Goal: Task Accomplishment & Management: Use online tool/utility

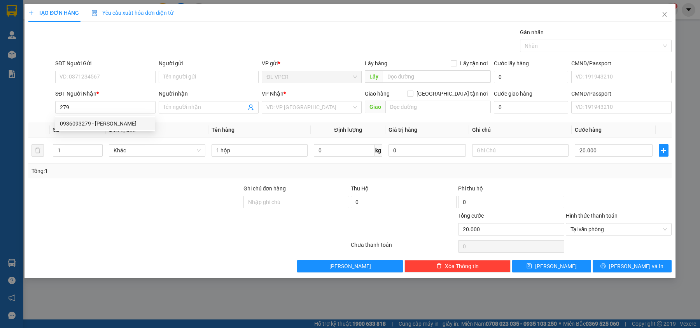
click at [77, 121] on div "0936093279 - [PERSON_NAME]" at bounding box center [105, 123] width 91 height 9
type input "0936093279"
type input "DINH"
type input "0936093279"
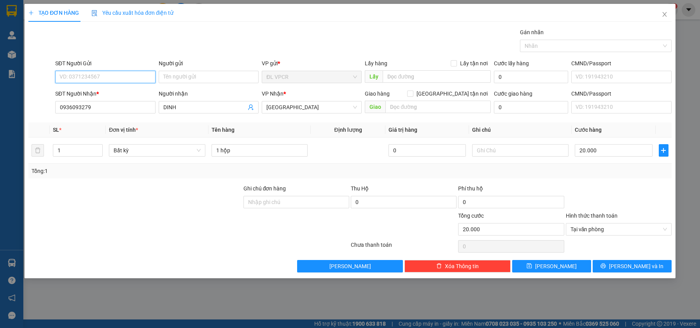
click at [94, 75] on input "SĐT Người Gửi" at bounding box center [105, 77] width 100 height 12
click at [125, 106] on div "0357949706 - NHA KHOA 3D" at bounding box center [105, 105] width 91 height 9
type input "0357949706"
type input "NHA KHOA 3D"
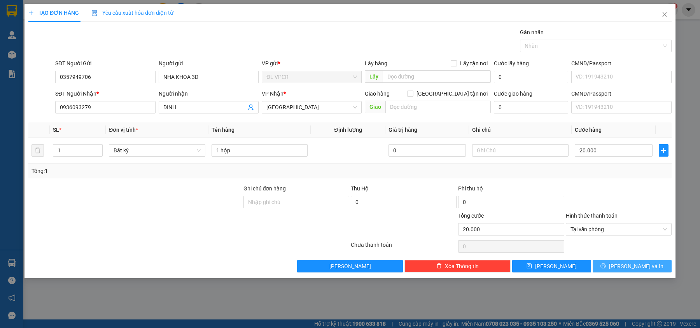
click at [638, 265] on span "[PERSON_NAME] và In" at bounding box center [636, 266] width 54 height 9
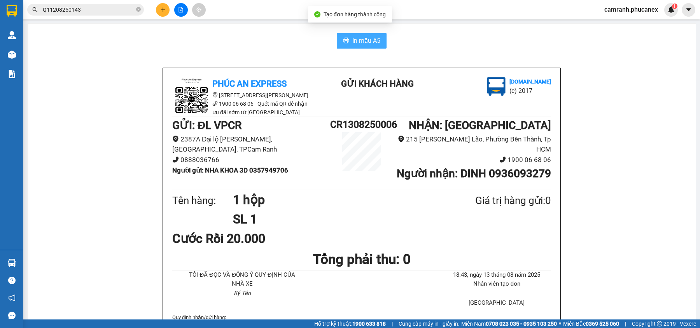
click at [370, 44] on span "In mẫu A5" at bounding box center [367, 41] width 28 height 10
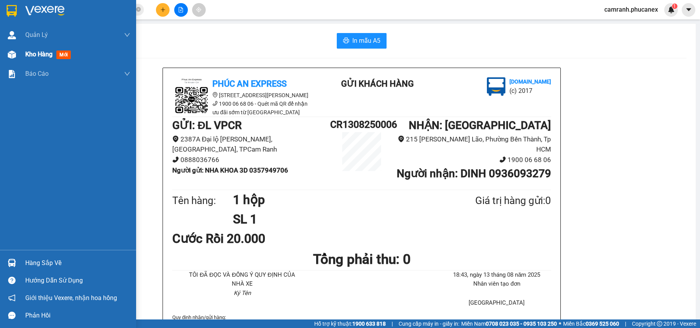
click at [30, 52] on span "Kho hàng" at bounding box center [38, 54] width 27 height 7
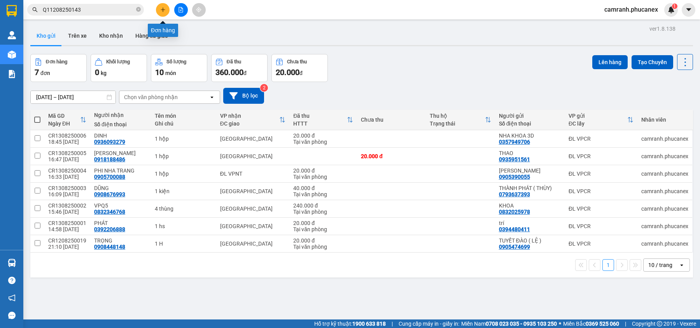
click at [162, 9] on icon "plus" at bounding box center [162, 9] width 5 height 5
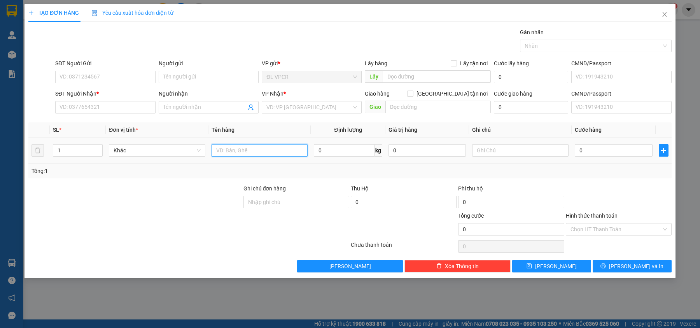
click at [250, 149] on input "text" at bounding box center [260, 150] width 97 height 12
type input "1 hộp"
click at [601, 153] on input "0" at bounding box center [614, 150] width 78 height 12
type input "2"
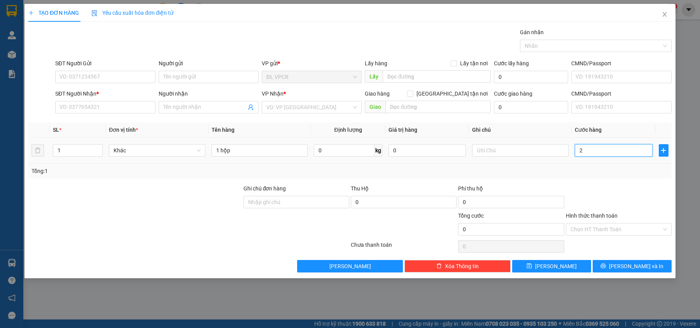
type input "2"
type input "20"
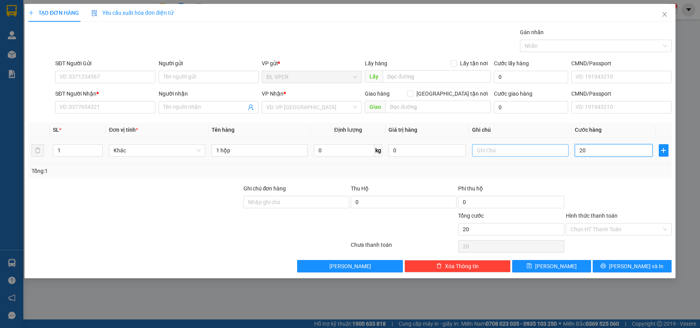
drag, startPoint x: 594, startPoint y: 149, endPoint x: 561, endPoint y: 155, distance: 33.1
click at [561, 155] on tr "1 Khác 1 hộp 0 kg 0 20" at bounding box center [350, 151] width 644 height 26
type input "3"
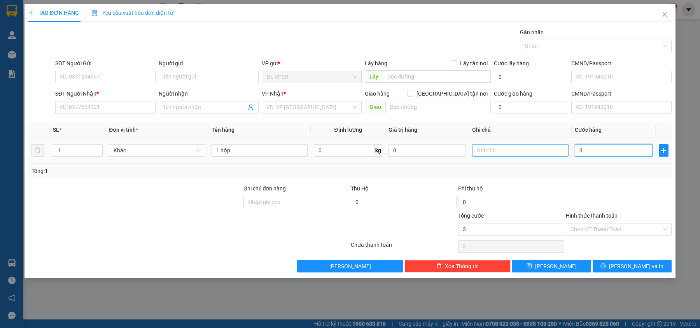
type input "30"
type input "30.000"
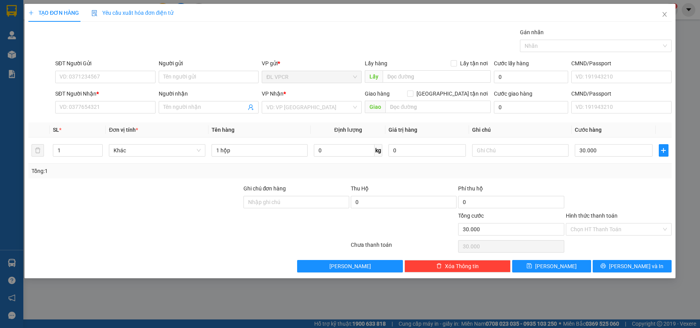
click at [607, 179] on div "Transit Pickup Surcharge Ids Transit Deliver Surcharge Ids Transit Deliver Surc…" at bounding box center [350, 150] width 644 height 245
click at [620, 228] on input "Hình thức thanh toán" at bounding box center [616, 230] width 91 height 12
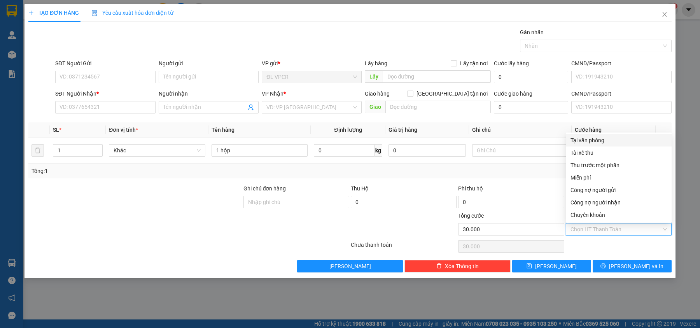
click at [592, 137] on div "Tại văn phòng" at bounding box center [619, 140] width 97 height 9
type input "0"
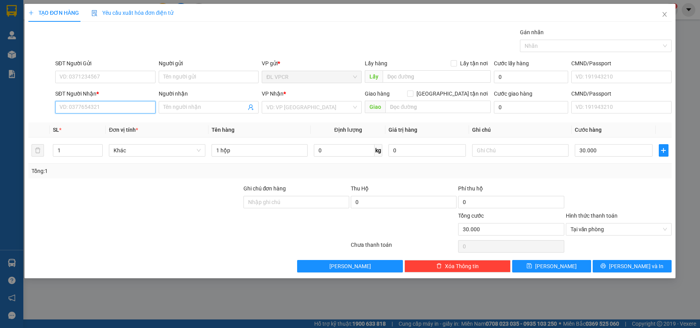
click at [118, 105] on input "SĐT Người Nhận *" at bounding box center [105, 107] width 100 height 12
click at [104, 121] on div "0936093279 - [PERSON_NAME]" at bounding box center [105, 123] width 91 height 9
type input "0936093279"
type input "DINH"
type input "0936093279"
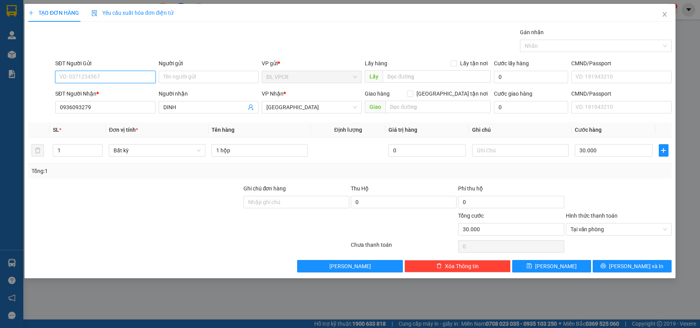
click at [106, 72] on input "SĐT Người Gửi" at bounding box center [105, 77] width 100 height 12
click at [126, 91] on div "0357949706 - NHA KHOA 3D" at bounding box center [105, 93] width 91 height 9
type input "0357949706"
type input "NHA KHOA 3D"
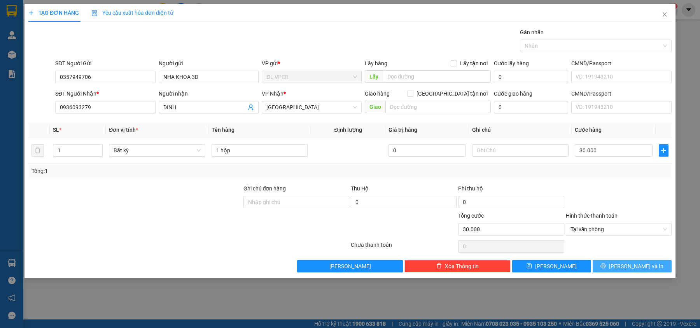
click at [638, 268] on span "[PERSON_NAME] và In" at bounding box center [636, 266] width 54 height 9
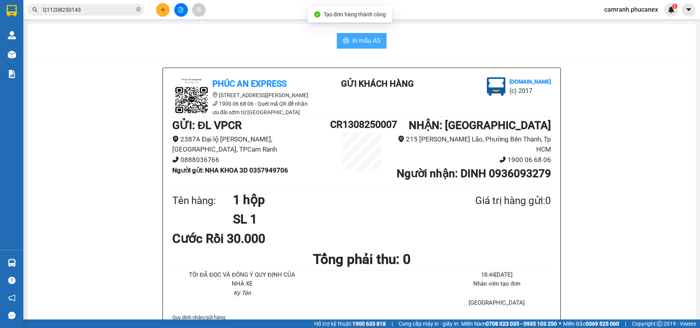
click at [362, 47] on button "In mẫu A5" at bounding box center [362, 41] width 50 height 16
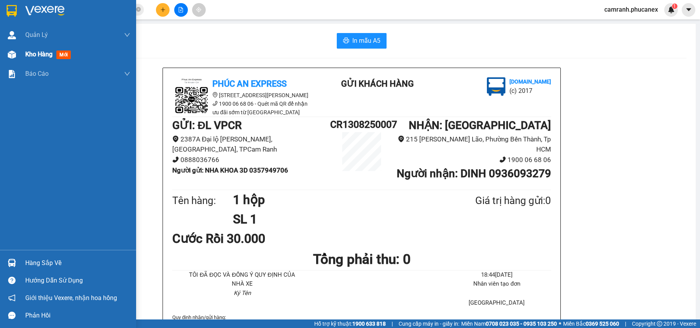
click at [32, 51] on span "Kho hàng" at bounding box center [38, 54] width 27 height 7
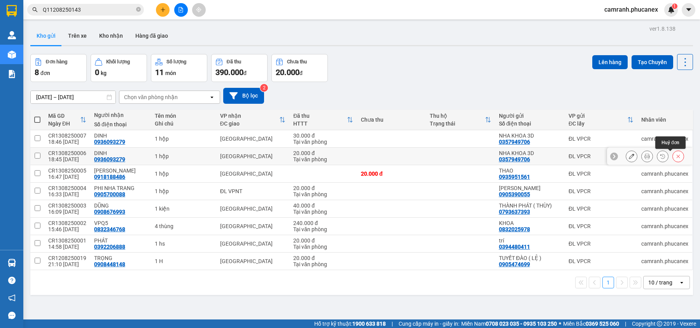
click at [676, 156] on icon at bounding box center [678, 156] width 5 height 5
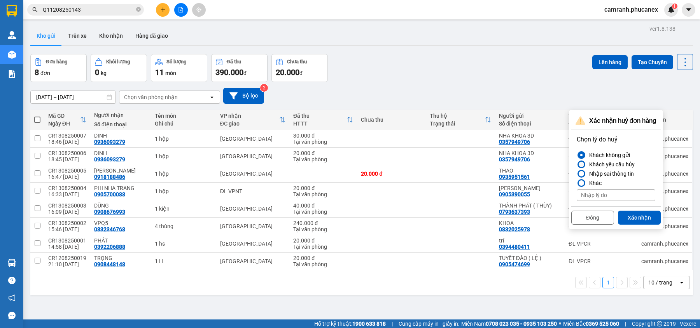
click at [637, 164] on label "Khách yêu cầu hủy" at bounding box center [616, 164] width 79 height 9
click at [577, 165] on input "Khách yêu cầu hủy" at bounding box center [577, 165] width 0 height 0
click at [603, 174] on div "Nhập sai thông tin" at bounding box center [610, 173] width 48 height 9
click at [577, 174] on input "Nhập sai thông tin" at bounding box center [577, 174] width 0 height 0
click at [637, 218] on button "Xác nhận" at bounding box center [639, 218] width 43 height 14
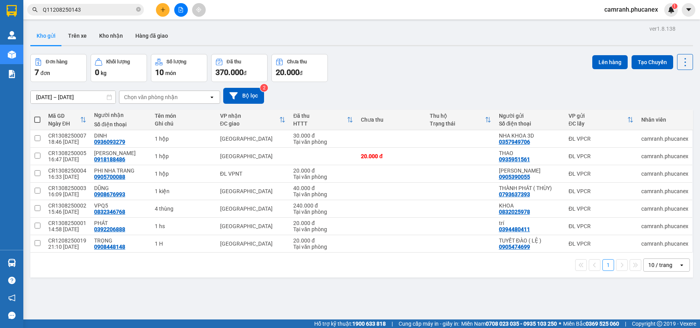
click at [162, 5] on button at bounding box center [163, 10] width 14 height 14
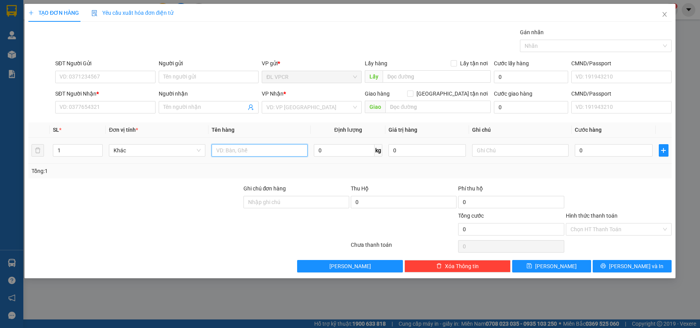
click at [255, 150] on input "text" at bounding box center [260, 150] width 97 height 12
type input "1 hộp"
click at [610, 151] on input "0" at bounding box center [614, 150] width 78 height 12
type input "2"
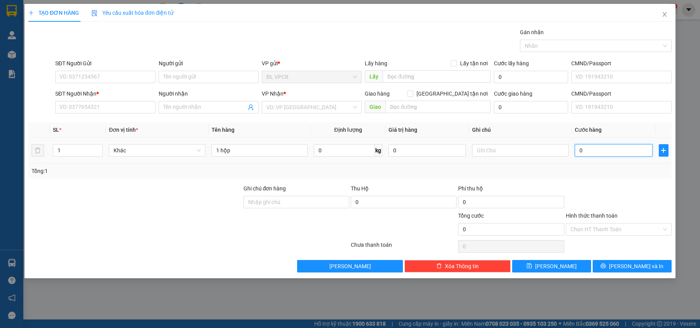
type input "2"
type input "20"
type input "20.000"
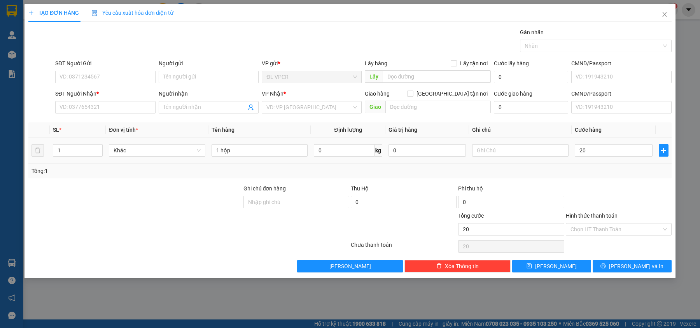
type input "20.000"
click at [620, 192] on div at bounding box center [618, 197] width 107 height 27
click at [629, 232] on input "Hình thức thanh toán" at bounding box center [616, 230] width 91 height 12
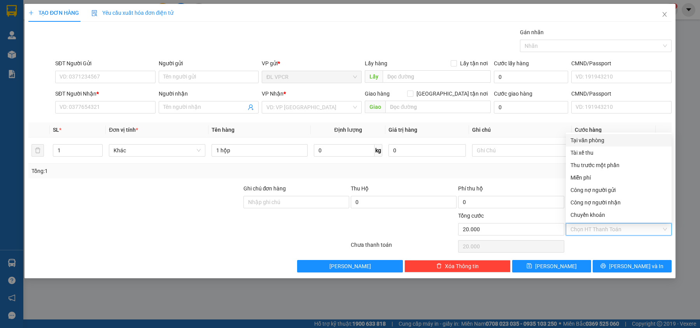
click at [602, 139] on div "Tại văn phòng" at bounding box center [619, 140] width 97 height 9
type input "0"
click at [120, 109] on input "SĐT Người Nhận *" at bounding box center [105, 107] width 100 height 12
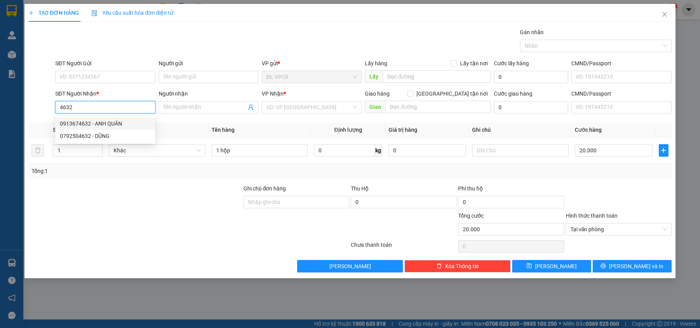
click at [114, 122] on div "0913674632 - ANH QUÂN" at bounding box center [105, 123] width 91 height 9
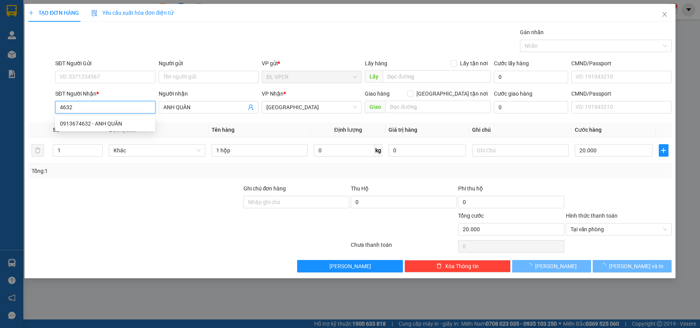
type input "0913674632"
type input "ANH QUÂN"
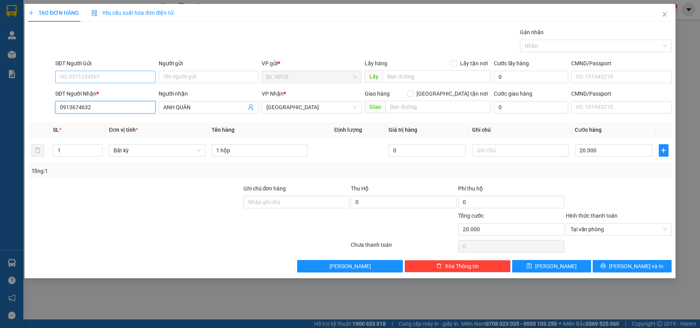
type input "0913674632"
click at [105, 77] on input "SĐT Người Gửi" at bounding box center [105, 77] width 100 height 12
click at [111, 92] on div "0972550119 - SHOP MAI LOAN" at bounding box center [105, 93] width 91 height 9
type input "0972550119"
type input "SHOP MAI LOAN"
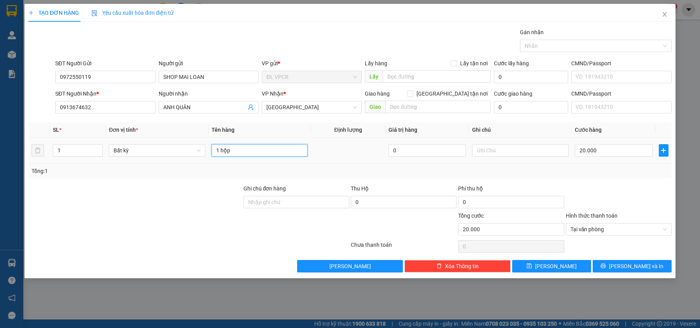
click at [238, 156] on input "1 hộp" at bounding box center [260, 150] width 97 height 12
type input "1 cđ"
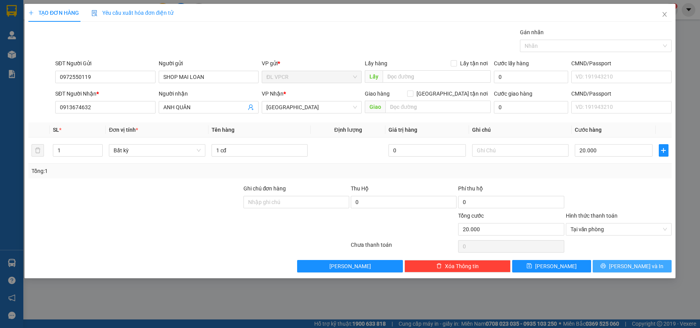
click at [648, 269] on button "[PERSON_NAME] và In" at bounding box center [632, 266] width 79 height 12
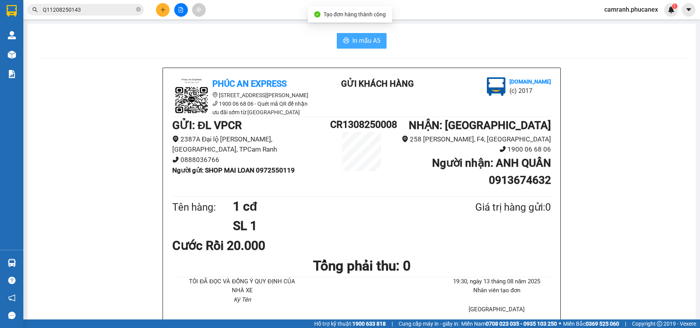
click at [344, 43] on icon "printer" at bounding box center [347, 40] width 6 height 5
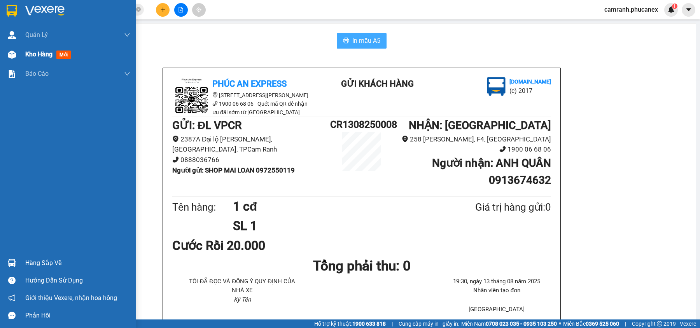
click at [21, 52] on div "Kho hàng mới" at bounding box center [68, 54] width 136 height 19
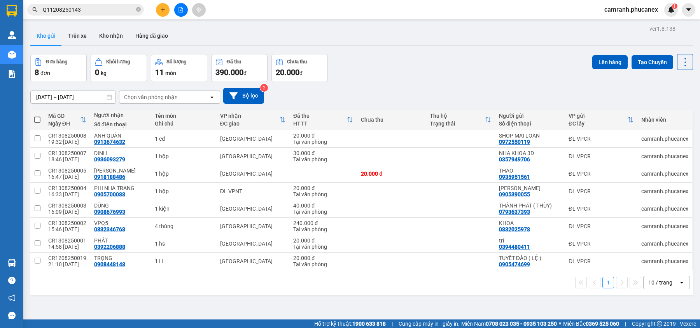
click at [162, 9] on icon "plus" at bounding box center [162, 9] width 5 height 5
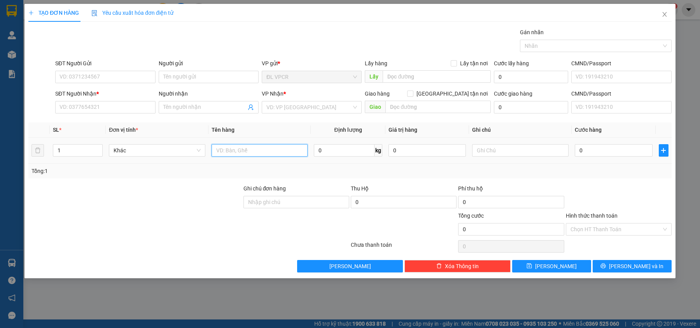
click at [223, 149] on input "text" at bounding box center [260, 150] width 97 height 12
click at [94, 111] on input "SĐT Người Nhận *" at bounding box center [105, 107] width 100 height 12
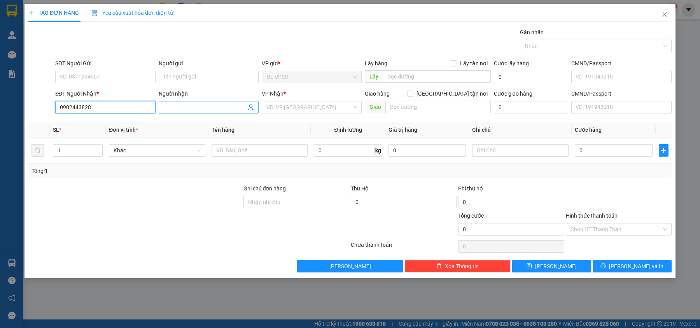
type input "0902443828"
click at [195, 105] on input "Người nhận" at bounding box center [204, 107] width 83 height 9
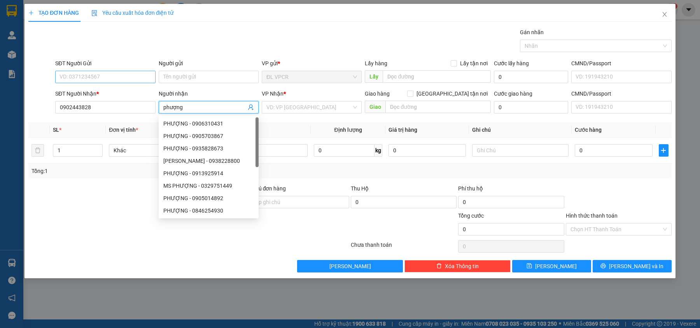
type input "phượng"
click at [114, 73] on input "SĐT Người Gửi" at bounding box center [105, 77] width 100 height 12
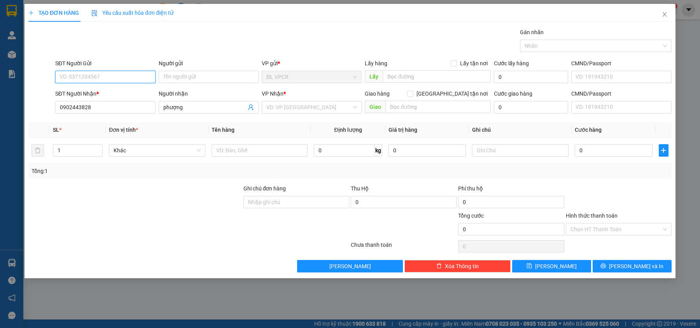
click at [117, 79] on input "SĐT Người Gửi" at bounding box center [105, 77] width 100 height 12
drag, startPoint x: 114, startPoint y: 110, endPoint x: 123, endPoint y: 111, distance: 9.0
click at [123, 111] on input "0902443828" at bounding box center [105, 107] width 100 height 12
click at [112, 78] on input "SĐT Người Gửi" at bounding box center [105, 77] width 100 height 12
type input "0886293956"
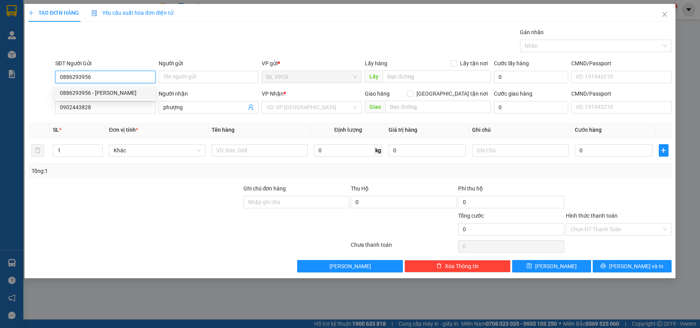
click at [108, 92] on div "0886293956 - [PERSON_NAME]" at bounding box center [105, 93] width 91 height 9
type input "[PERSON_NAME]"
type input "0886293956"
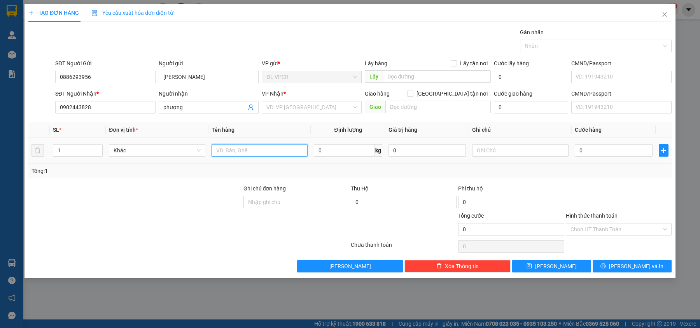
click at [269, 154] on input "text" at bounding box center [260, 150] width 97 height 12
type input "2 tx"
click at [70, 148] on input "1" at bounding box center [77, 151] width 49 height 12
type input "2"
click at [328, 107] on input "search" at bounding box center [309, 108] width 85 height 12
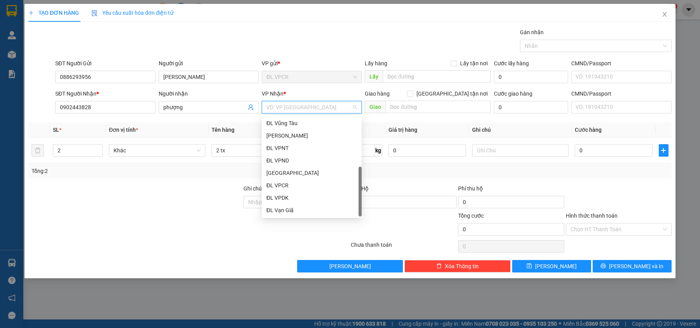
click at [291, 219] on div "[GEOGRAPHIC_DATA]" at bounding box center [312, 223] width 91 height 9
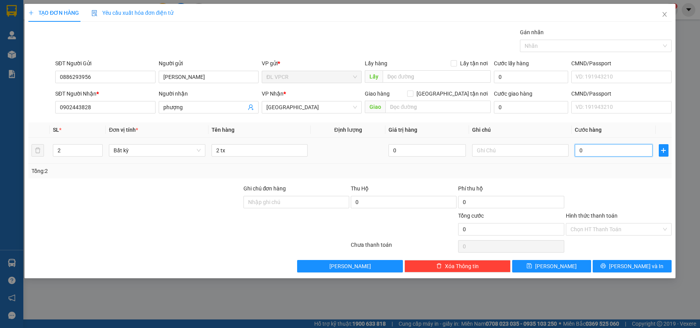
click at [605, 153] on input "0" at bounding box center [614, 150] width 78 height 12
type input "8"
type input "80"
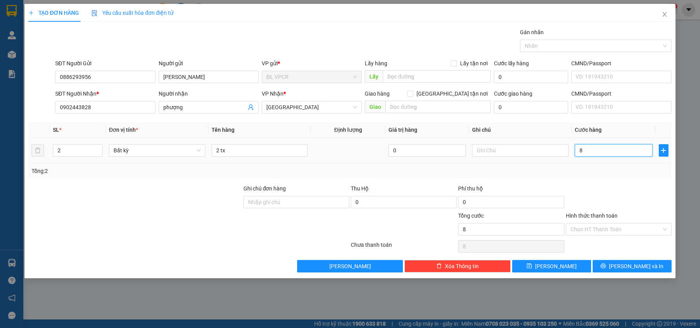
type input "80"
click at [613, 181] on div "Transit Pickup Surcharge Ids Transit Deliver Surcharge Ids Transit Deliver Surc…" at bounding box center [350, 150] width 644 height 245
click at [632, 233] on input "Hình thức thanh toán" at bounding box center [616, 230] width 91 height 12
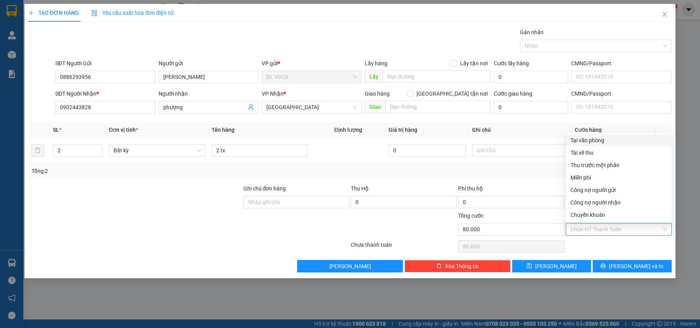
click at [598, 139] on div "Tại văn phòng" at bounding box center [619, 140] width 97 height 9
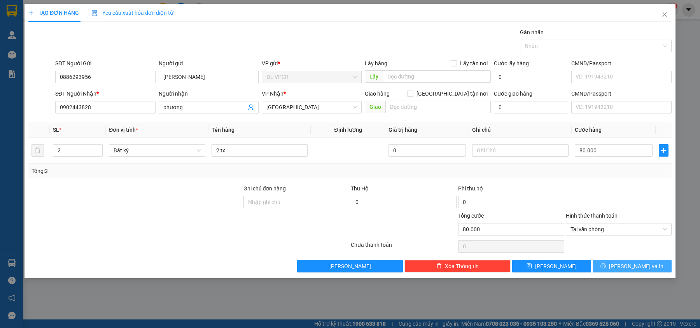
click at [649, 265] on button "[PERSON_NAME] và In" at bounding box center [632, 266] width 79 height 12
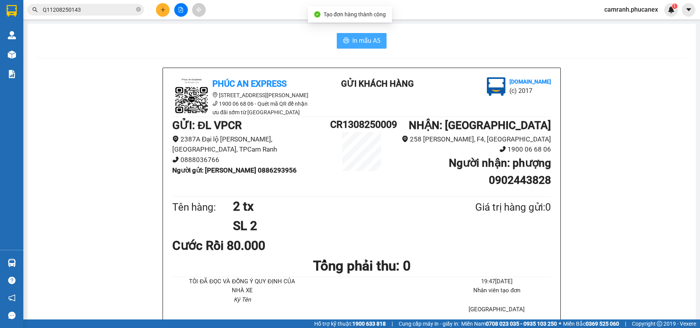
click at [362, 40] on span "In mẫu A5" at bounding box center [367, 41] width 28 height 10
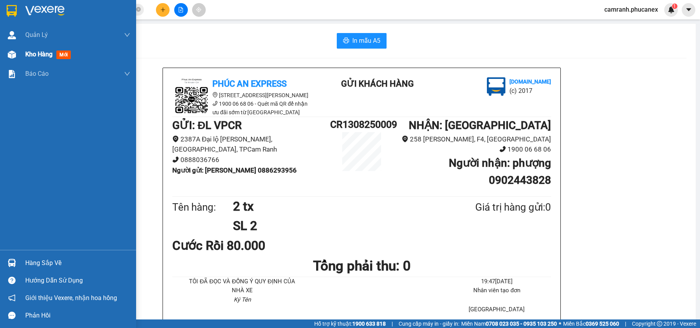
click at [40, 58] on div "Kho hàng mới" at bounding box center [49, 54] width 49 height 10
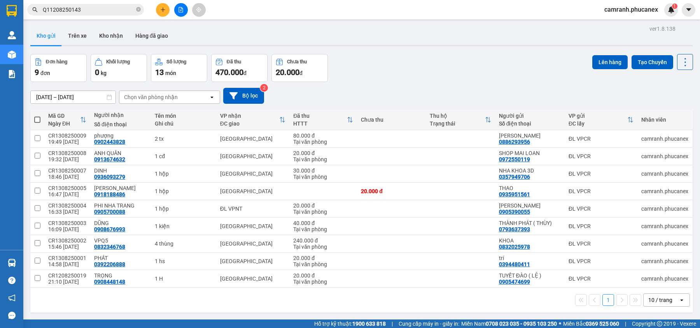
click at [36, 121] on span at bounding box center [37, 120] width 6 height 6
click at [37, 116] on input "checkbox" at bounding box center [37, 116] width 0 height 0
checkbox input "true"
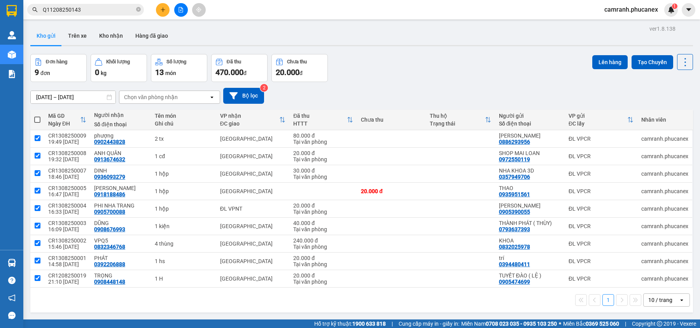
checkbox input "true"
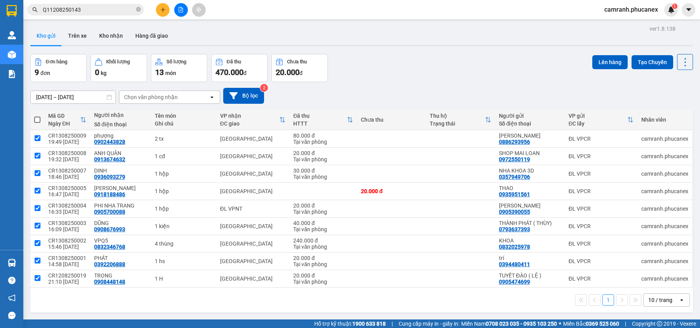
checkbox input "true"
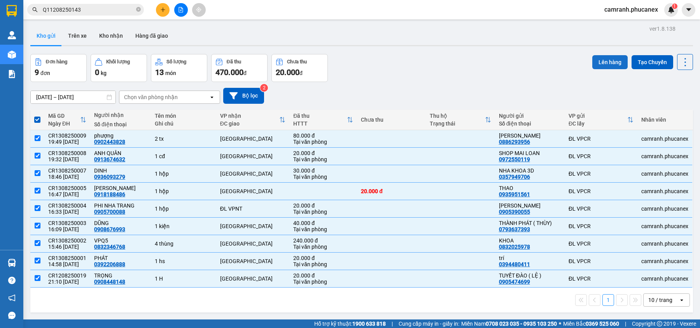
click at [598, 59] on button "Lên hàng" at bounding box center [610, 62] width 35 height 14
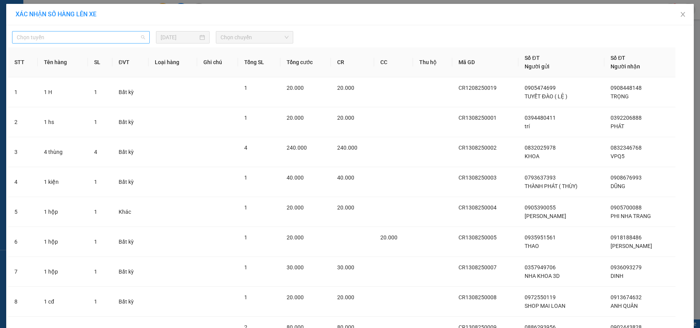
click at [137, 34] on span "Chọn tuyến" at bounding box center [81, 38] width 128 height 12
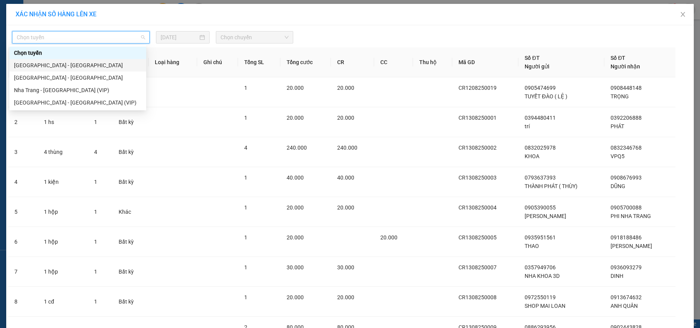
click at [44, 63] on div "[GEOGRAPHIC_DATA] - [GEOGRAPHIC_DATA]" at bounding box center [78, 65] width 128 height 9
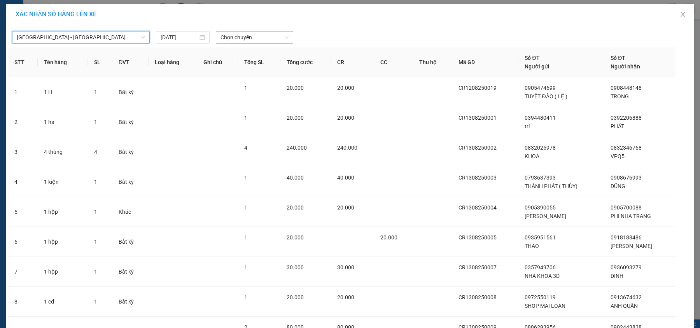
click at [265, 39] on span "Chọn chuyến" at bounding box center [255, 38] width 68 height 12
click at [247, 62] on div "20:00 - 51B-250.22" at bounding box center [247, 65] width 61 height 9
